Goal: Information Seeking & Learning: Stay updated

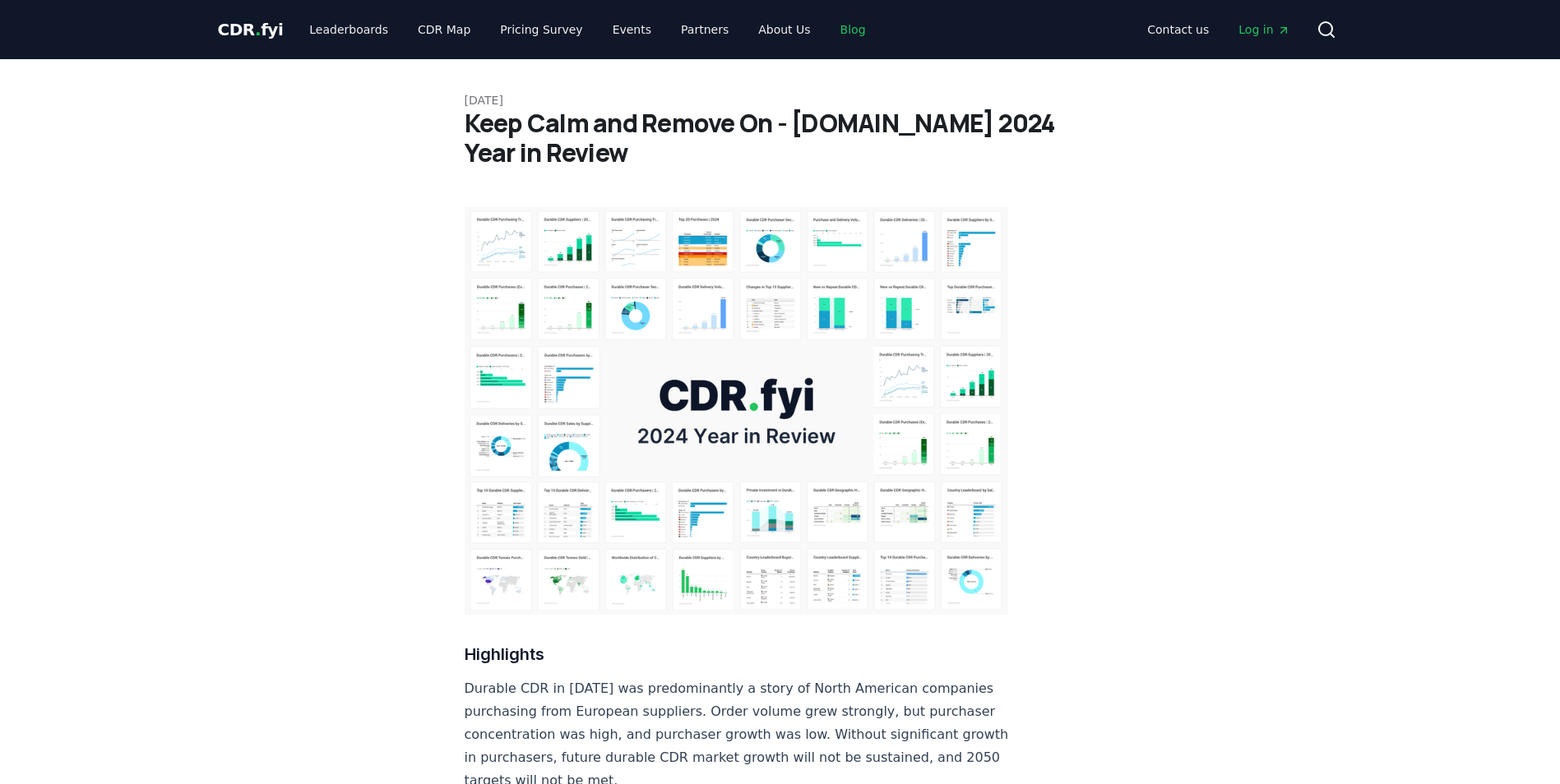
click at [828, 20] on link "Blog" at bounding box center [854, 30] width 52 height 30
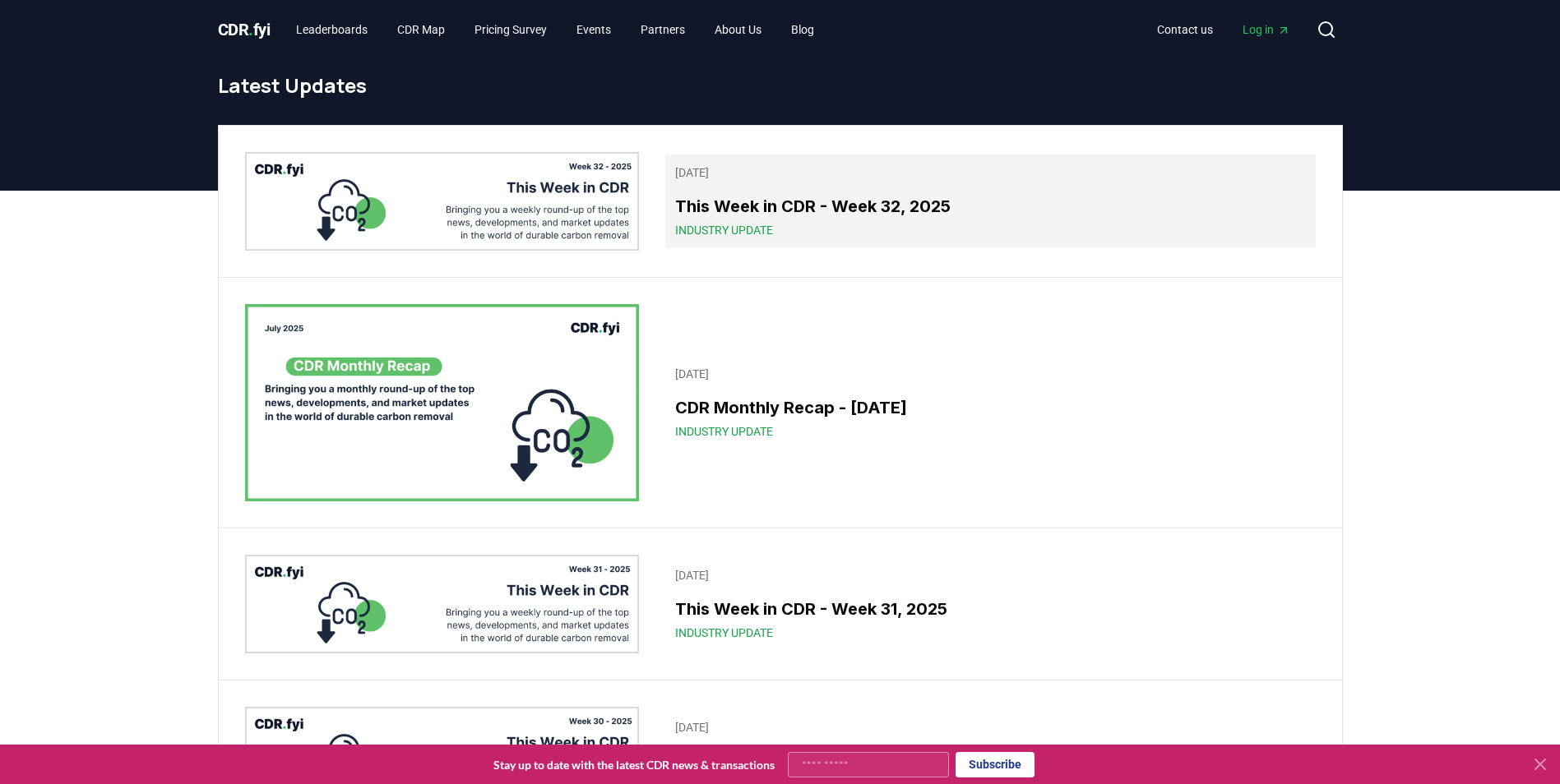
click at [761, 206] on h3 "This Week in CDR - Week 32, 2025" at bounding box center [990, 206] width 630 height 25
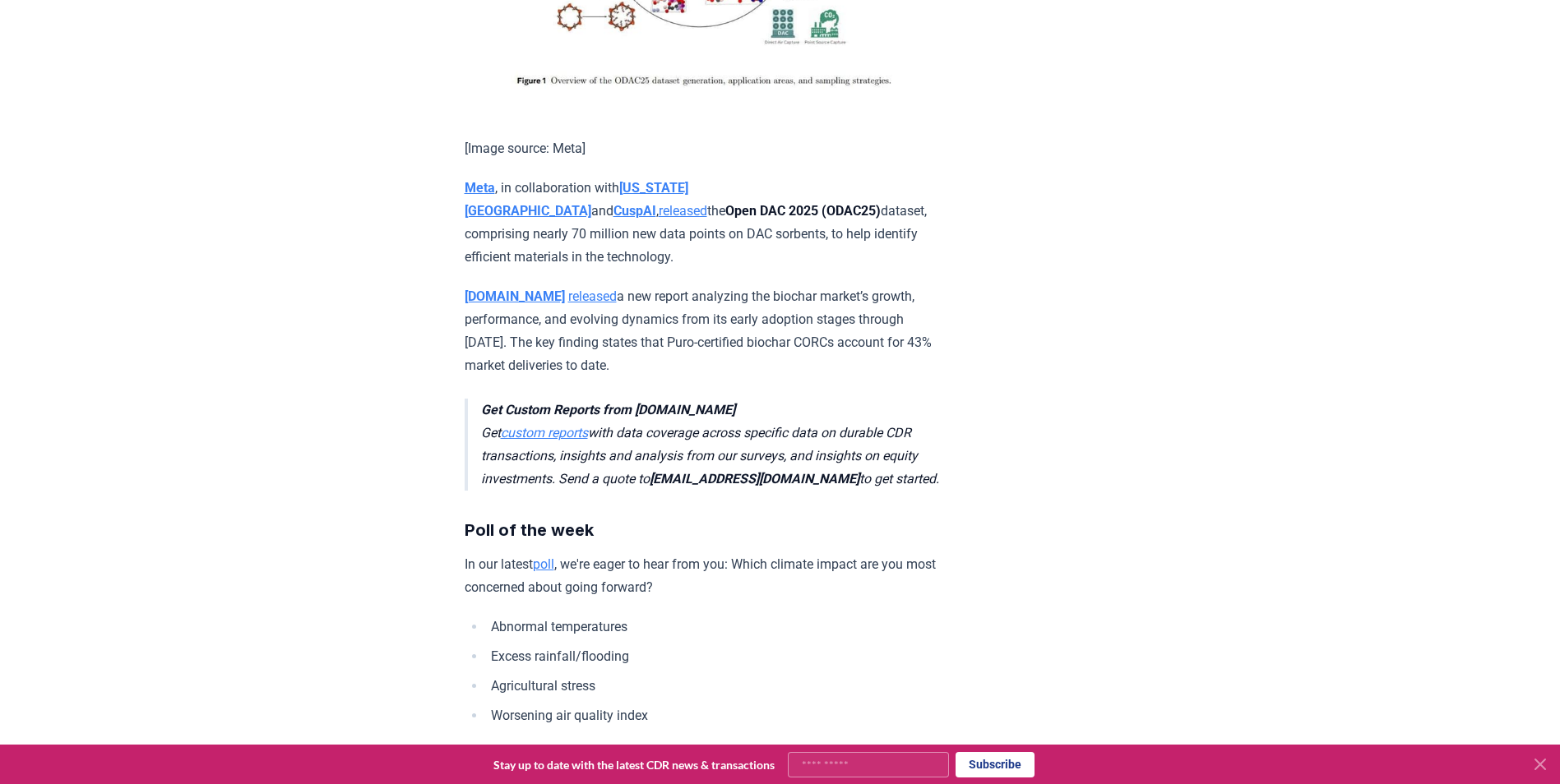
scroll to position [4029, 0]
